Goal: Book appointment/travel/reservation

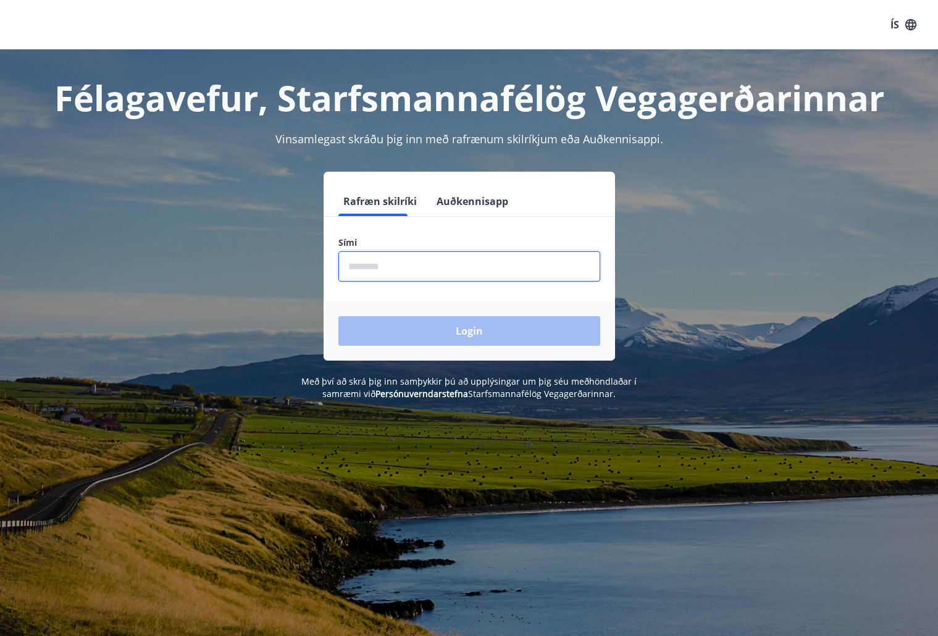
click at [422, 265] on input "phone" at bounding box center [469, 266] width 262 height 30
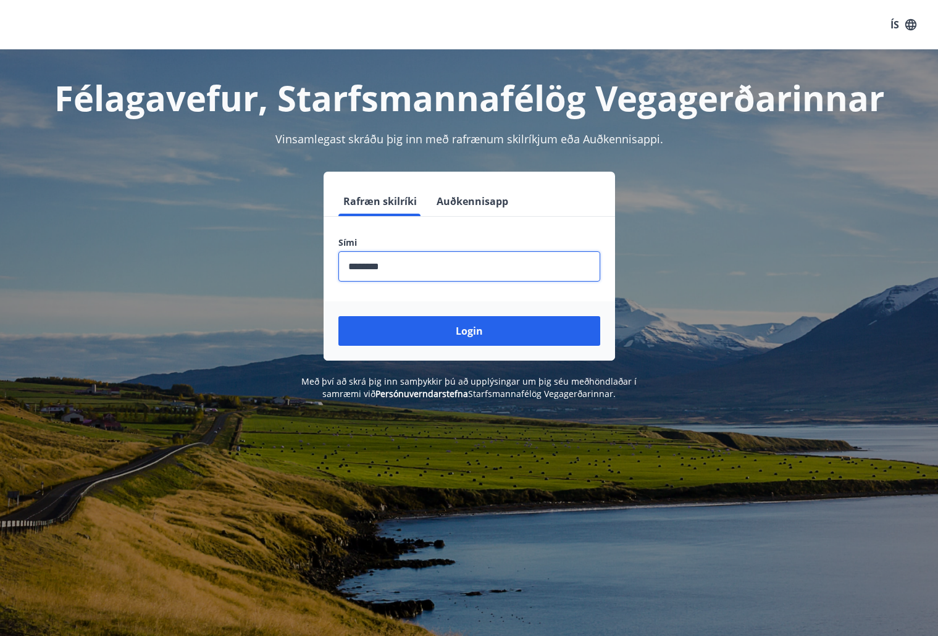
type input "********"
click at [338, 316] on button "Login" at bounding box center [469, 331] width 262 height 30
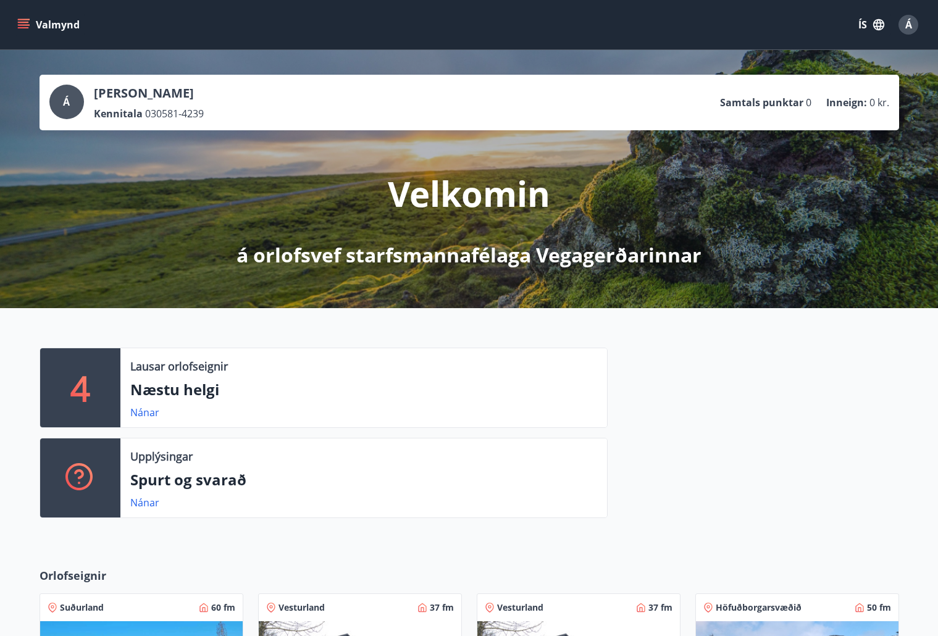
click at [187, 201] on div "Velkomin á orlofsvef starfsmannafélaga Vegagerðarinnar" at bounding box center [470, 199] width 692 height 138
click at [148, 413] on link "Nánar" at bounding box center [144, 413] width 29 height 14
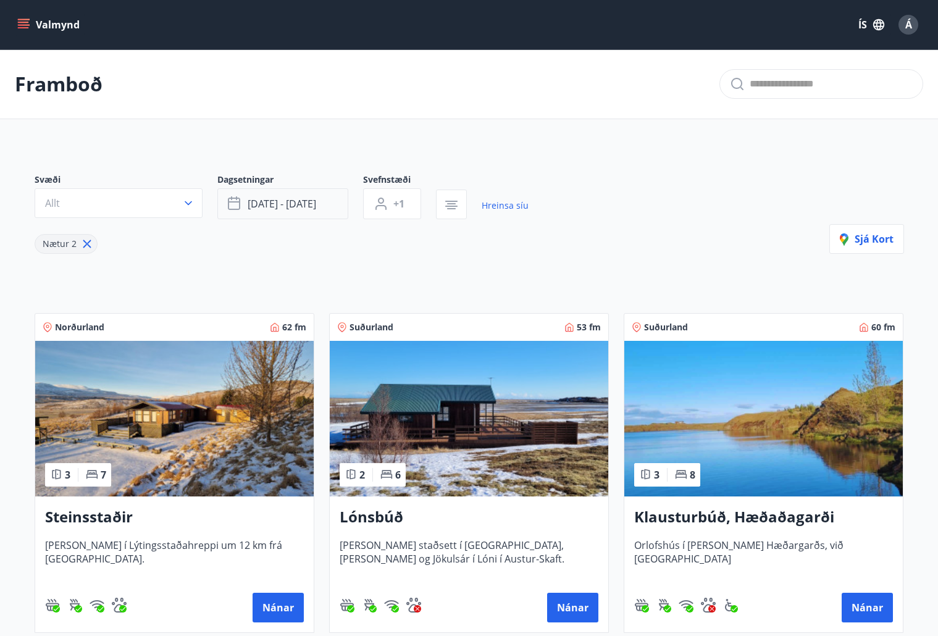
click at [274, 207] on span "[DATE] - [DATE]" at bounding box center [282, 204] width 69 height 14
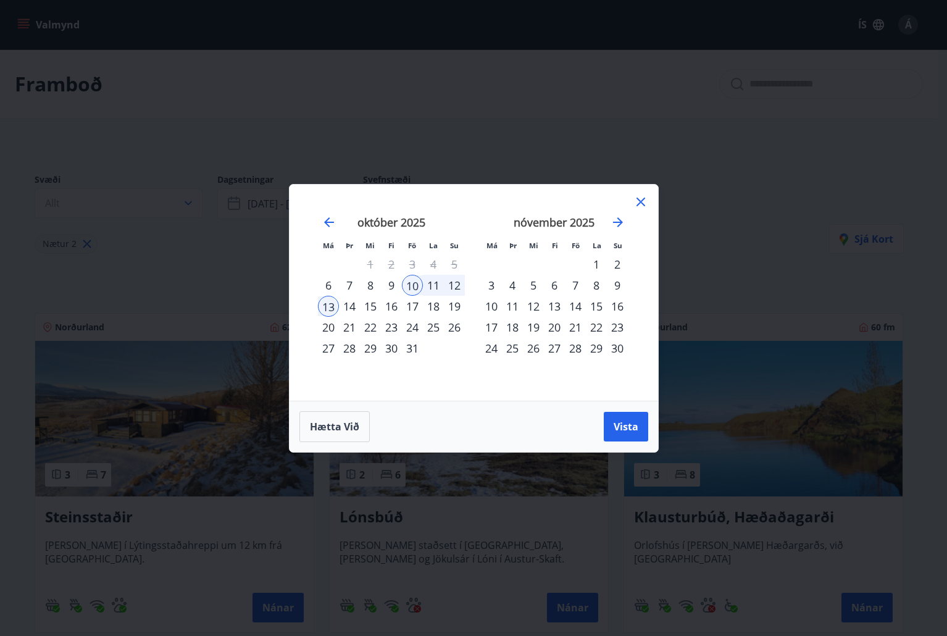
click at [395, 330] on div "23" at bounding box center [391, 327] width 21 height 21
click at [330, 351] on div "27" at bounding box center [328, 348] width 21 height 21
click at [615, 432] on span "Vista" at bounding box center [626, 427] width 25 height 14
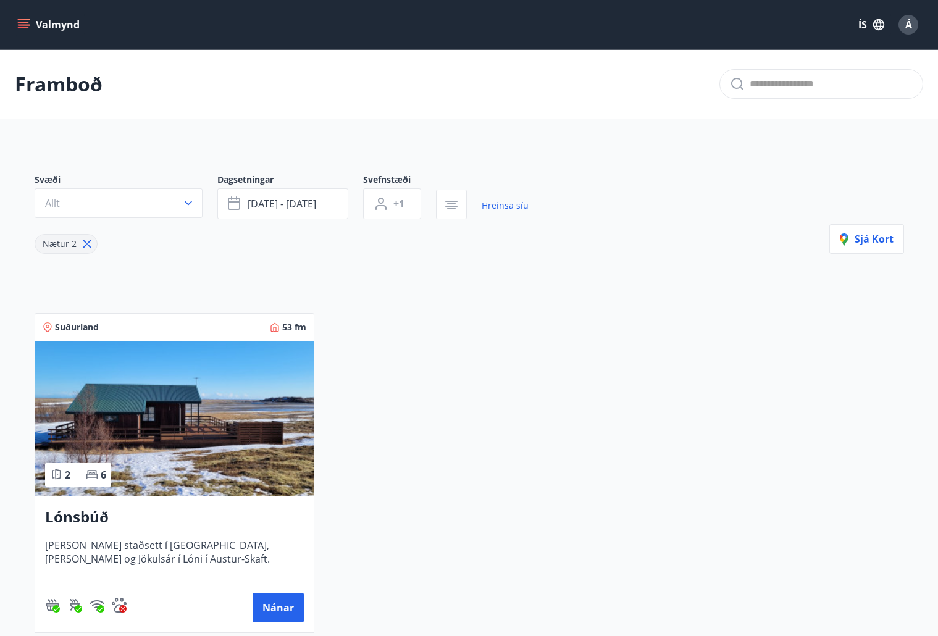
scroll to position [62, 0]
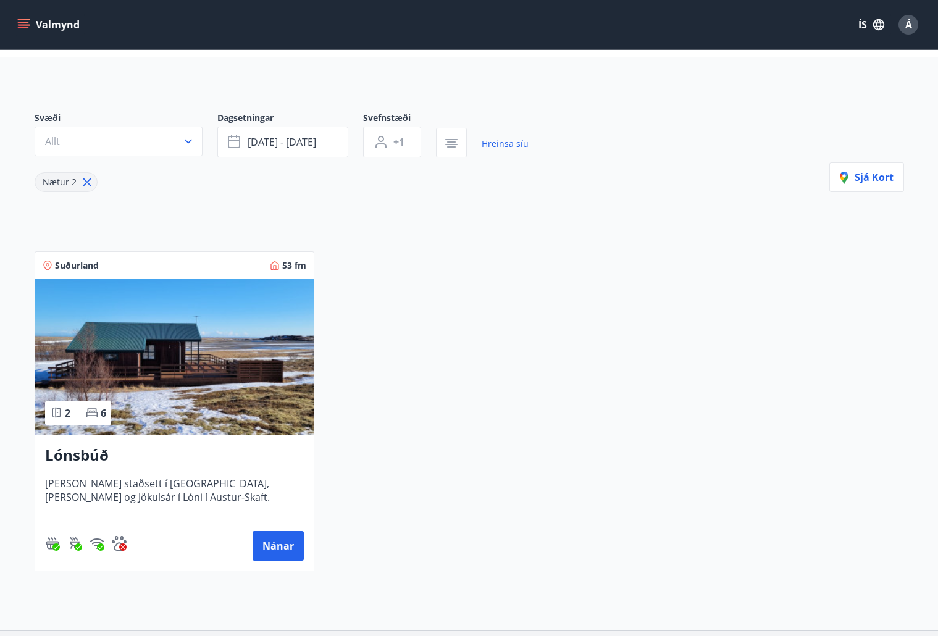
click at [215, 216] on div "Svæði Allt Dagsetningar [DATE] - [DATE] Svefnstæði +1 Hreinsa síu Nætur 2 Sjá k…" at bounding box center [469, 331] width 889 height 499
click at [86, 185] on icon at bounding box center [87, 182] width 14 height 14
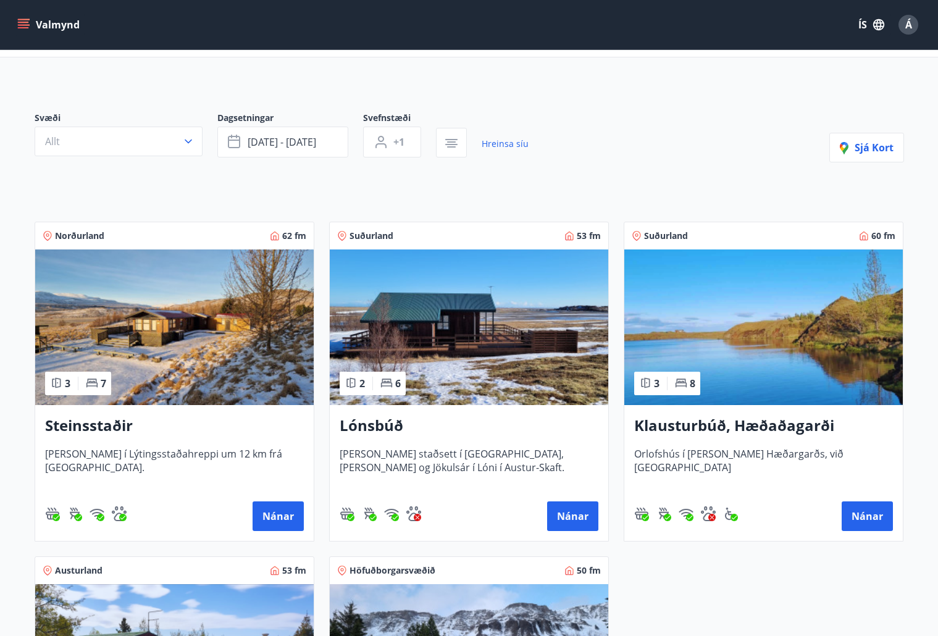
click at [11, 21] on div "Valmynd ÍS Á" at bounding box center [469, 24] width 938 height 49
click at [21, 27] on icon "menu" at bounding box center [23, 25] width 12 height 12
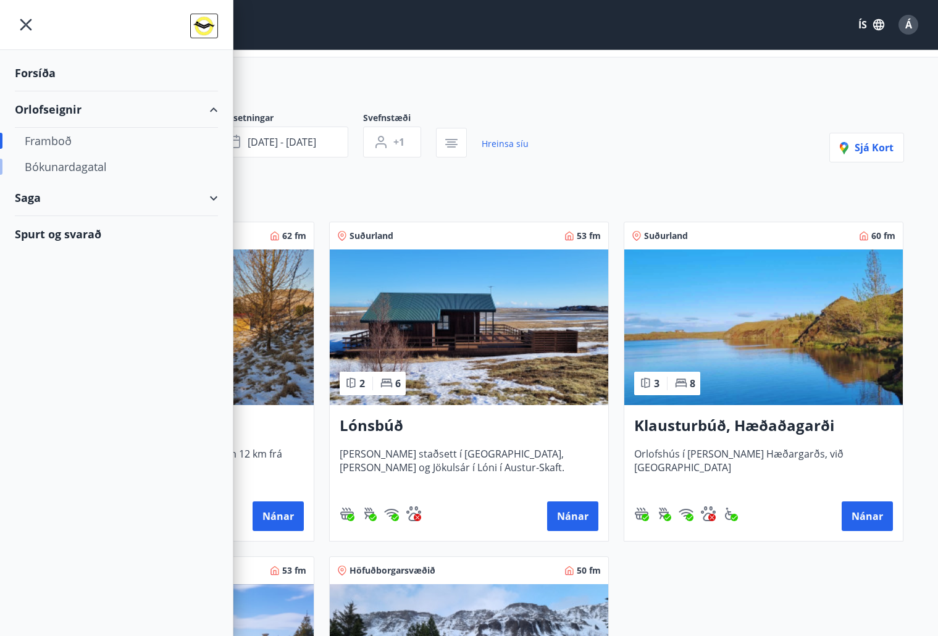
click at [67, 169] on div "Bókunardagatal" at bounding box center [116, 167] width 183 height 26
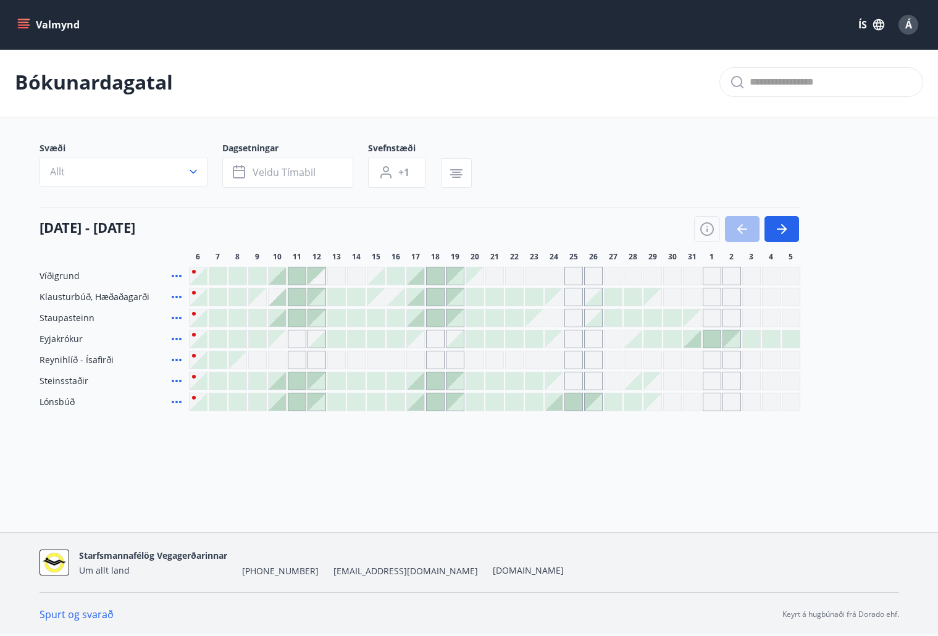
click at [687, 173] on div "Svæði Allt Dagsetningar Veldu tímabil Svefnstæði +1" at bounding box center [470, 167] width 860 height 51
